Goal: Navigation & Orientation: Understand site structure

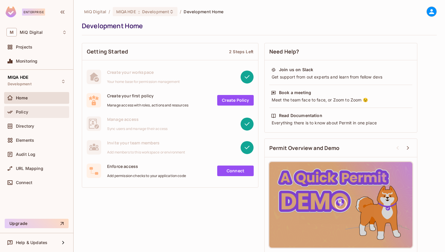
click at [33, 116] on div "Policy" at bounding box center [36, 112] width 65 height 12
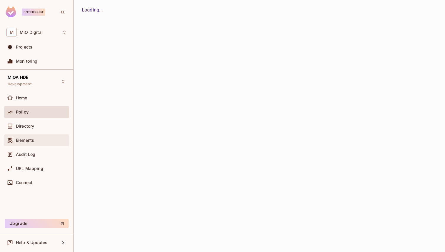
click at [47, 138] on div "Elements" at bounding box center [41, 140] width 51 height 5
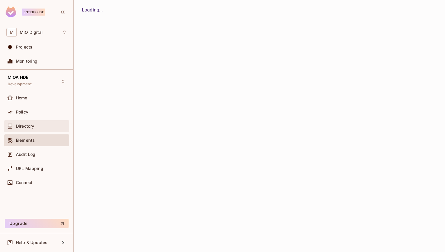
click at [47, 121] on div "Directory" at bounding box center [36, 126] width 65 height 12
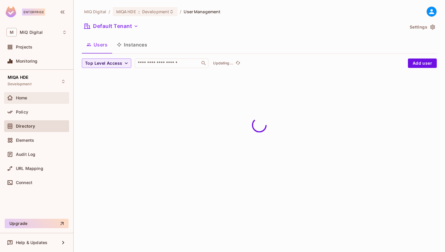
click at [55, 102] on div "Home" at bounding box center [36, 98] width 65 height 12
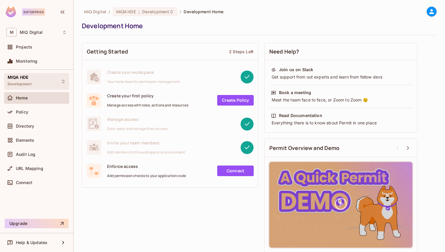
click at [35, 77] on div "MIQA HDE Development" at bounding box center [36, 81] width 65 height 16
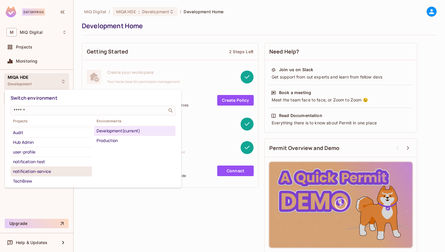
scroll to position [22, 0]
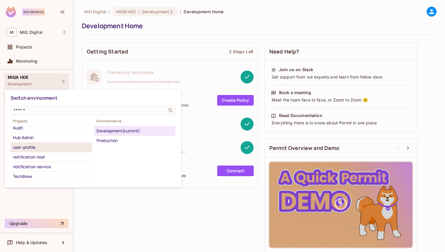
click at [54, 147] on div "user-profile" at bounding box center [51, 147] width 76 height 7
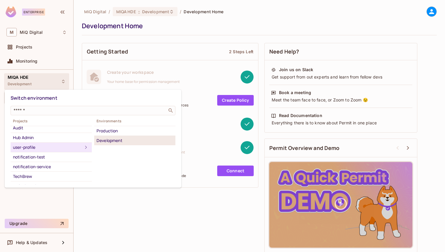
click at [110, 139] on div "Development" at bounding box center [134, 140] width 76 height 7
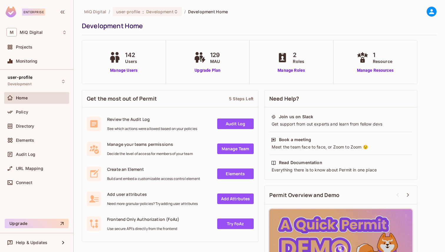
scroll to position [51, 0]
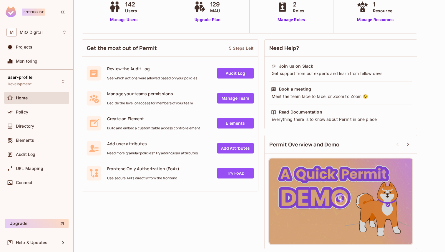
click at [39, 192] on div "user-profile Development Home Policy Directory Elements Audit Log URL Mapping C…" at bounding box center [36, 143] width 73 height 147
click at [39, 187] on div "Connect" at bounding box center [36, 183] width 65 height 12
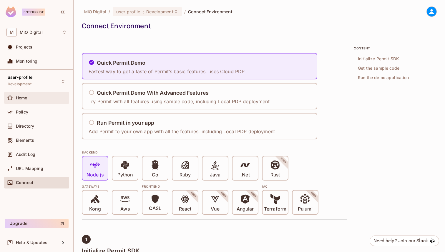
click at [38, 99] on div "Home" at bounding box center [41, 98] width 51 height 5
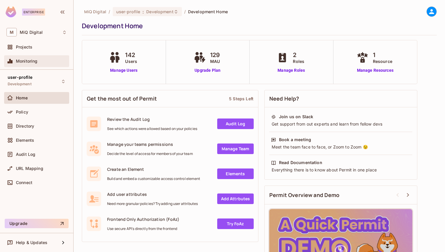
click at [36, 56] on div "Monitoring" at bounding box center [36, 61] width 65 height 12
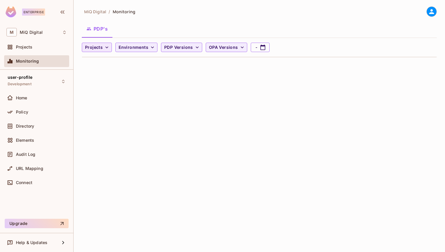
click at [108, 45] on icon "button" at bounding box center [107, 47] width 6 height 6
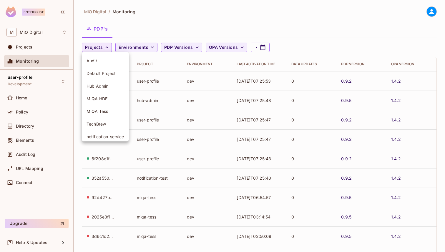
click at [108, 47] on div at bounding box center [222, 126] width 445 height 252
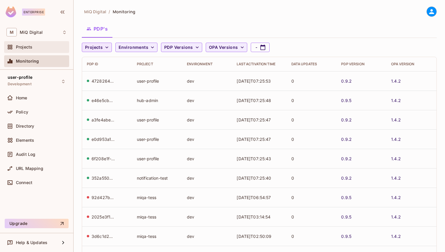
click at [38, 51] on div "Projects" at bounding box center [36, 47] width 65 height 12
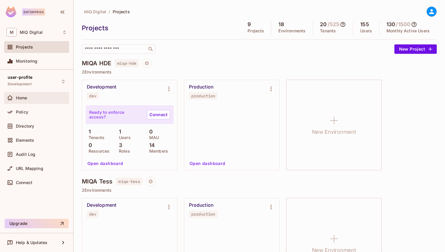
click at [27, 102] on div "Home" at bounding box center [36, 98] width 65 height 12
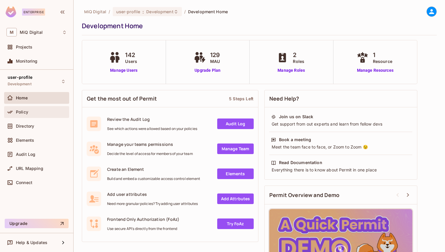
click at [27, 110] on span "Policy" at bounding box center [22, 112] width 12 height 5
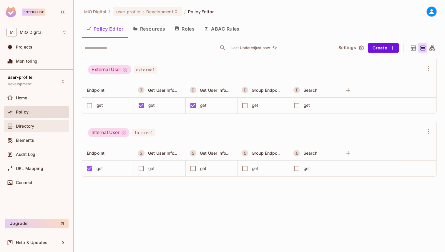
click at [29, 129] on div "Directory" at bounding box center [36, 126] width 60 height 7
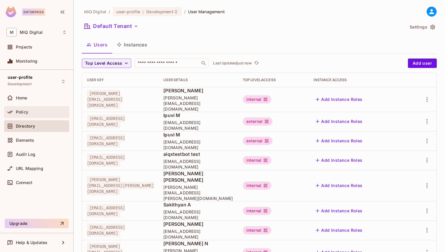
click at [33, 115] on div "Policy" at bounding box center [36, 112] width 60 height 7
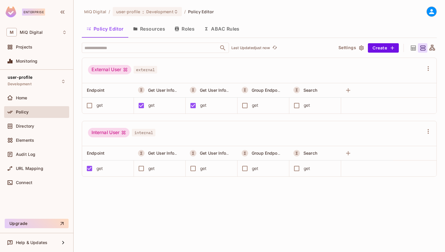
click at [433, 12] on icon at bounding box center [431, 11] width 7 height 7
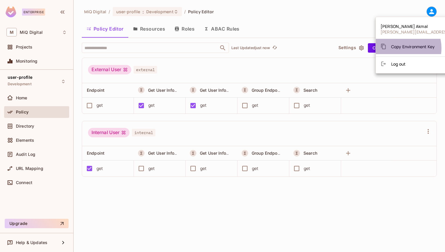
click at [399, 48] on span "Copy Environment Key" at bounding box center [413, 47] width 44 height 6
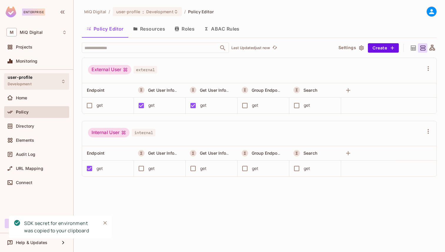
click at [36, 80] on div "user-profile Development" at bounding box center [36, 81] width 65 height 16
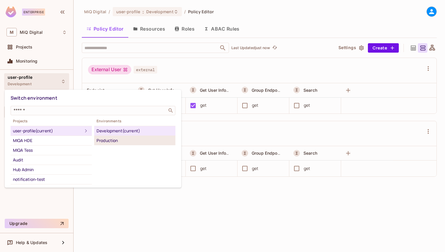
click at [114, 138] on div "Production" at bounding box center [134, 140] width 76 height 7
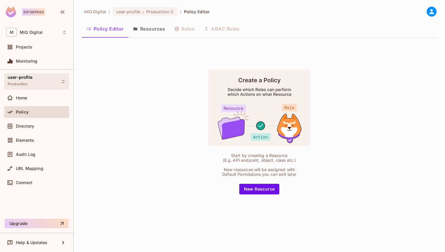
click at [56, 86] on div "user-profile Production" at bounding box center [36, 81] width 65 height 16
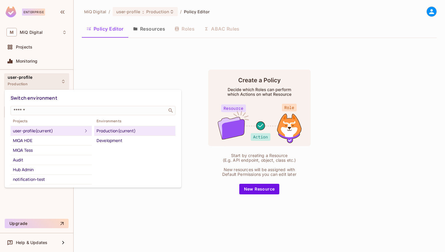
click at [331, 23] on div at bounding box center [222, 126] width 445 height 252
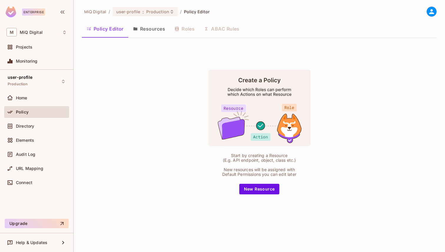
click at [431, 14] on icon at bounding box center [431, 11] width 5 height 5
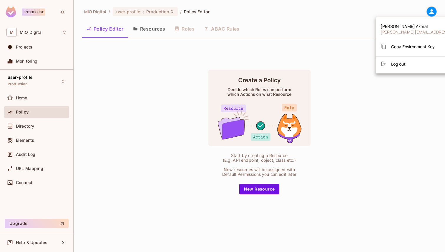
click at [349, 58] on div at bounding box center [222, 126] width 445 height 252
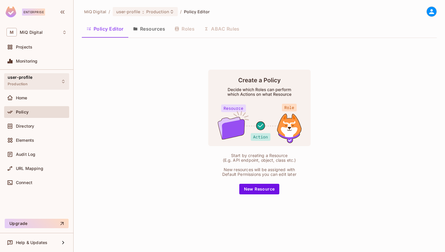
click at [42, 86] on div "user-profile Production" at bounding box center [36, 81] width 65 height 16
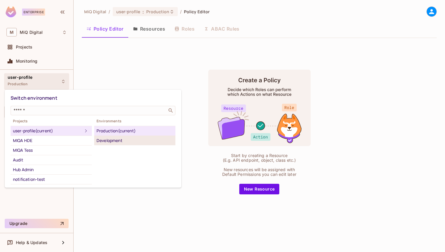
click at [112, 140] on div "Development" at bounding box center [134, 140] width 76 height 7
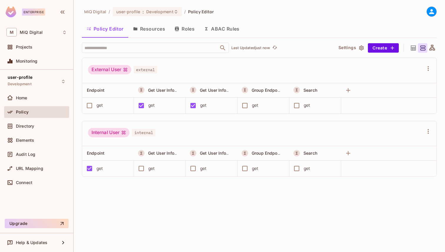
click at [429, 12] on icon at bounding box center [431, 11] width 7 height 7
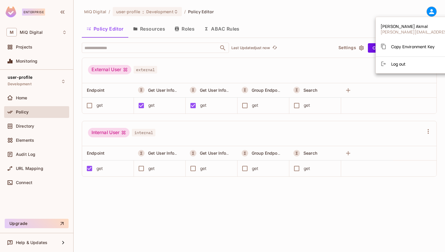
click at [353, 12] on div at bounding box center [222, 126] width 445 height 252
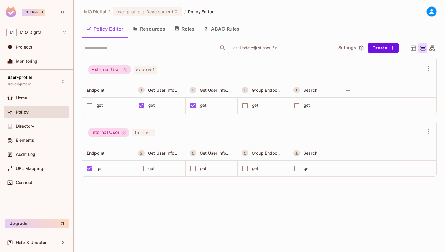
click at [411, 50] on icon at bounding box center [412, 47] width 7 height 7
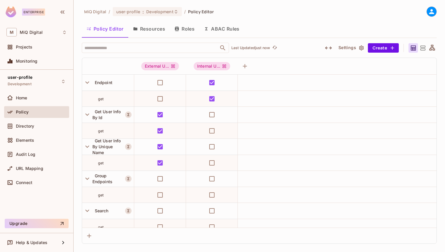
click at [430, 44] on icon at bounding box center [431, 47] width 7 height 7
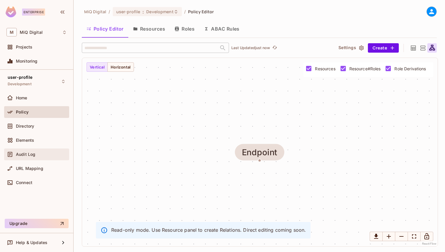
click at [43, 153] on div "Audit Log" at bounding box center [41, 154] width 51 height 5
